Goal: Transaction & Acquisition: Purchase product/service

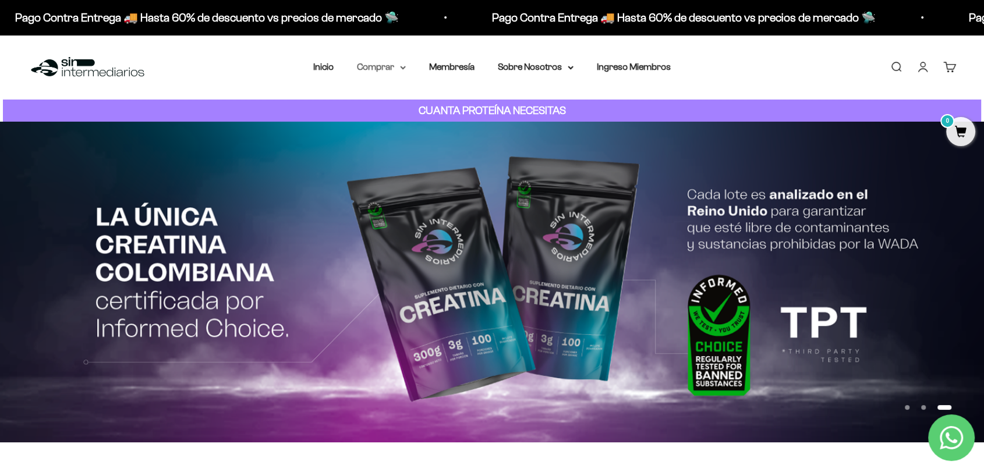
click at [377, 70] on summary "Comprar" at bounding box center [381, 66] width 49 height 15
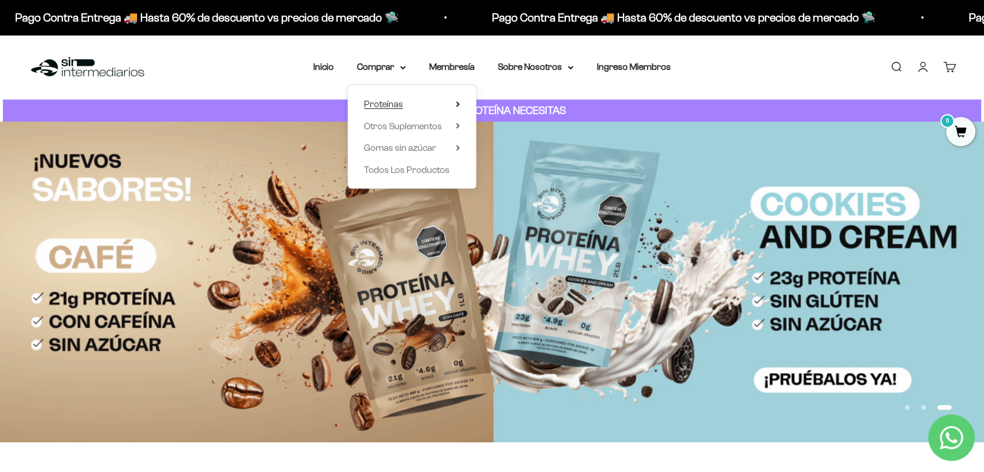
click at [384, 106] on span "Proteínas" at bounding box center [383, 104] width 39 height 10
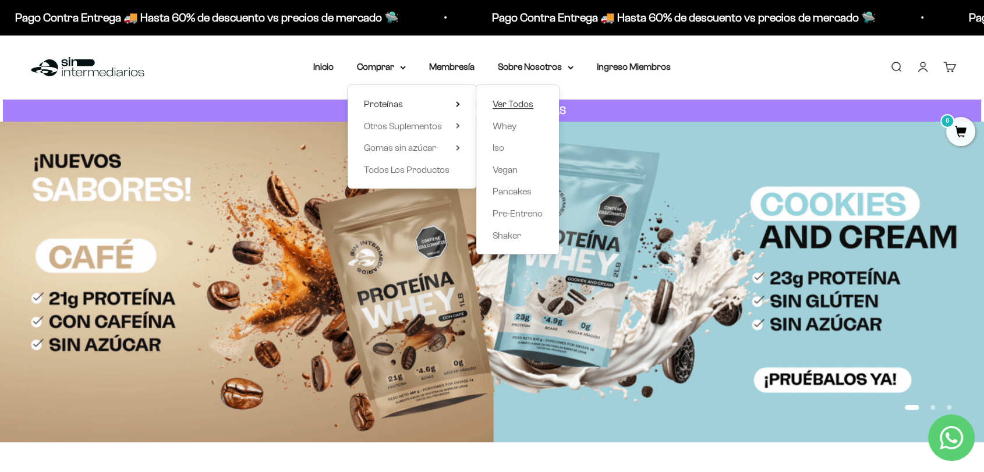
click at [516, 104] on span "Ver Todos" at bounding box center [513, 104] width 41 height 10
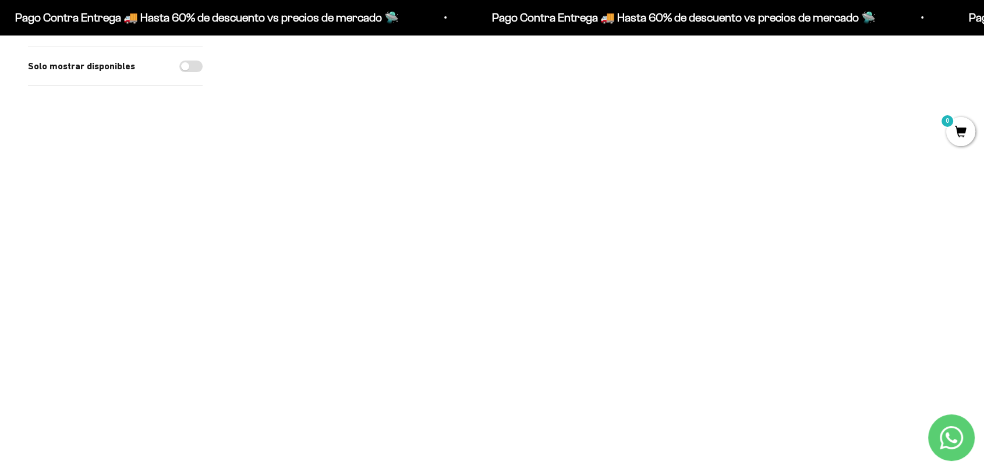
scroll to position [323, 0]
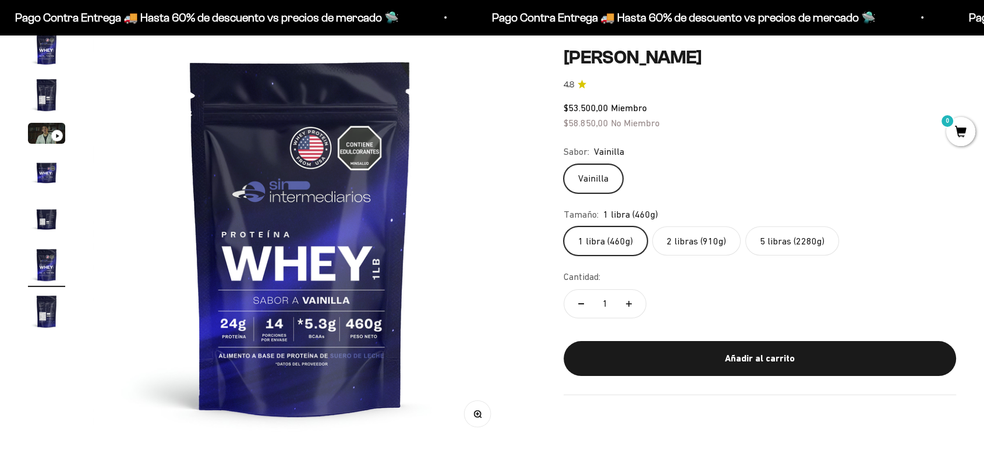
scroll to position [65, 0]
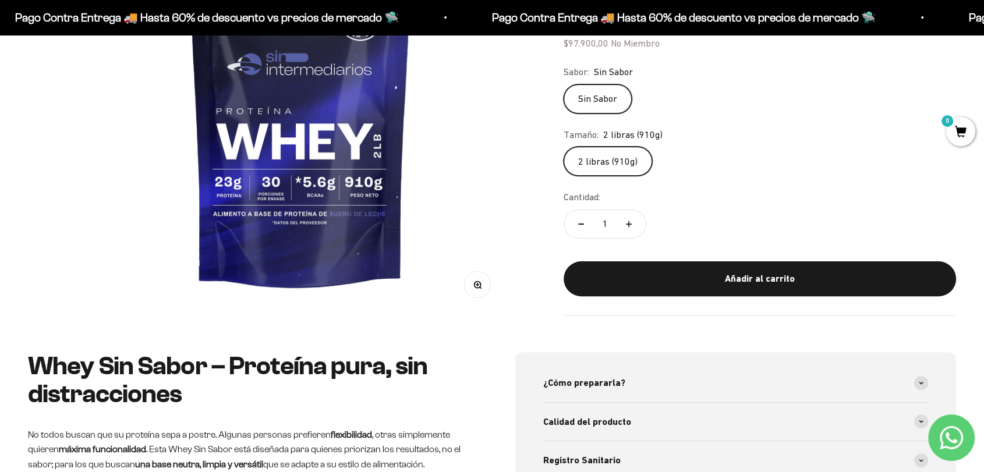
scroll to position [65, 0]
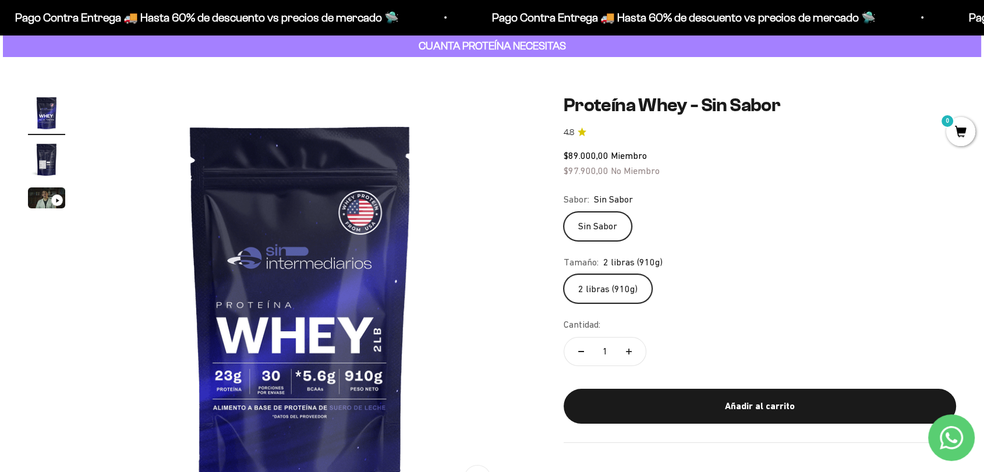
click at [30, 150] on img "Ir al artículo 2" at bounding box center [46, 159] width 37 height 37
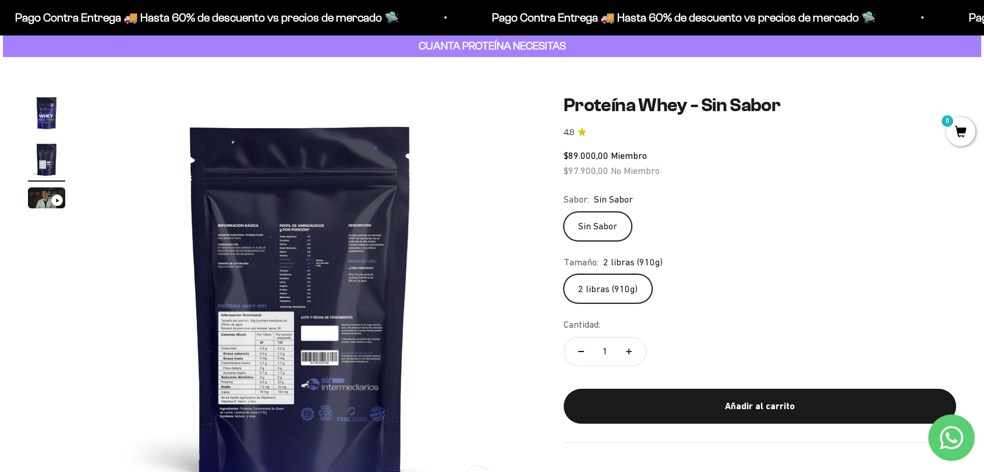
click at [259, 249] on img at bounding box center [300, 301] width 415 height 415
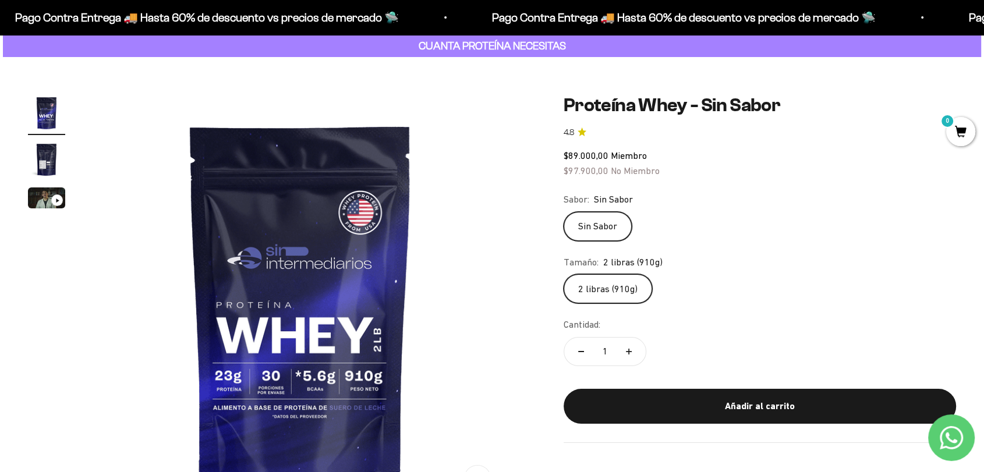
click at [43, 153] on img "Ir al artículo 2" at bounding box center [46, 159] width 37 height 37
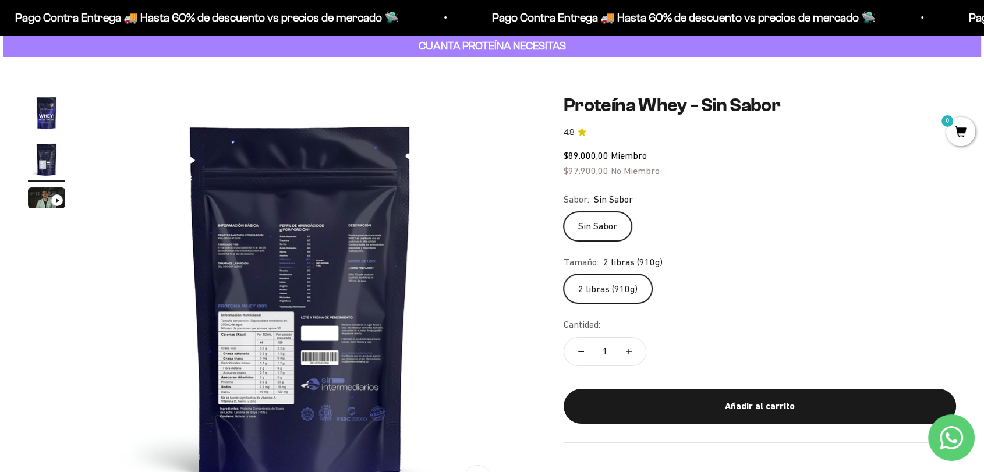
scroll to position [194, 0]
